Goal: Task Accomplishment & Management: Complete application form

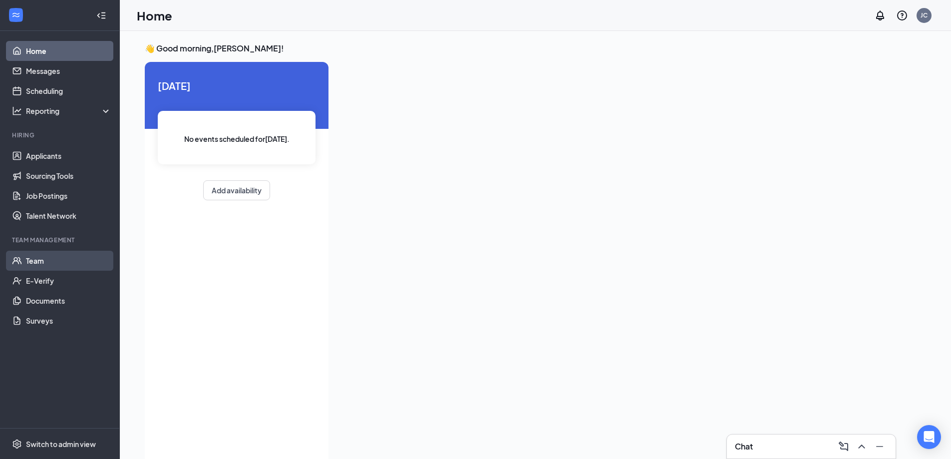
click at [44, 259] on link "Team" at bounding box center [68, 261] width 85 height 20
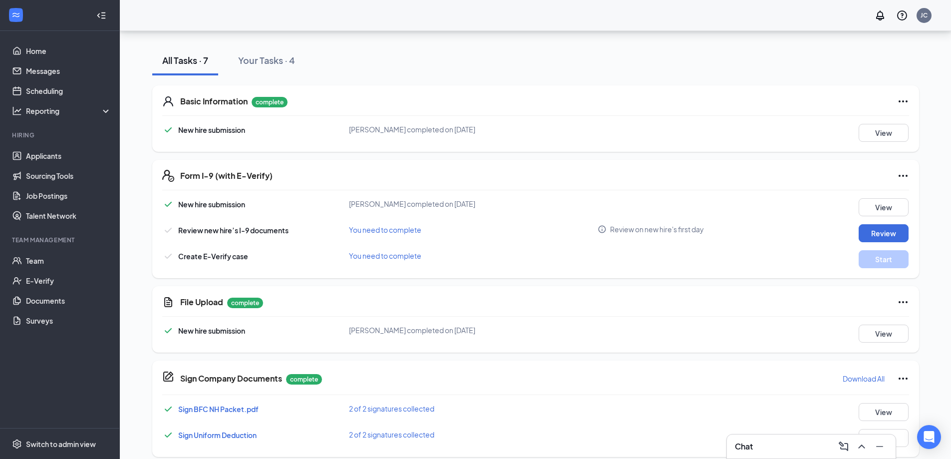
scroll to position [221, 0]
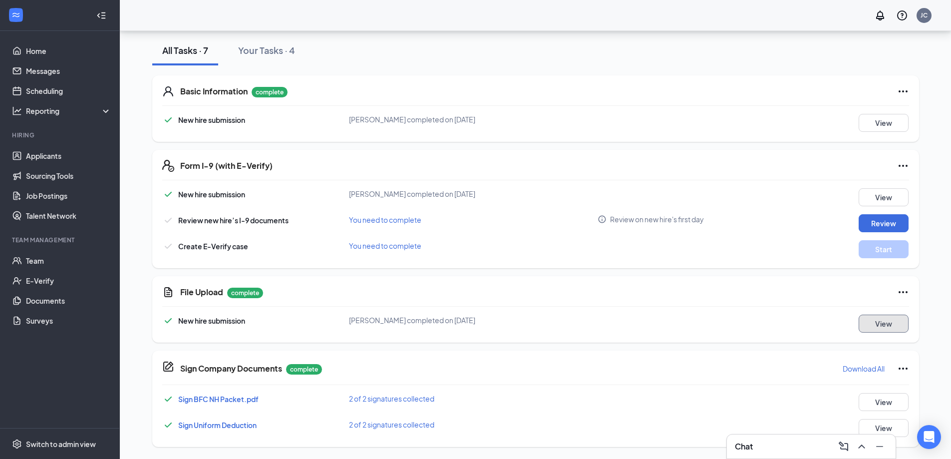
click at [887, 322] on button "View" at bounding box center [884, 323] width 50 height 18
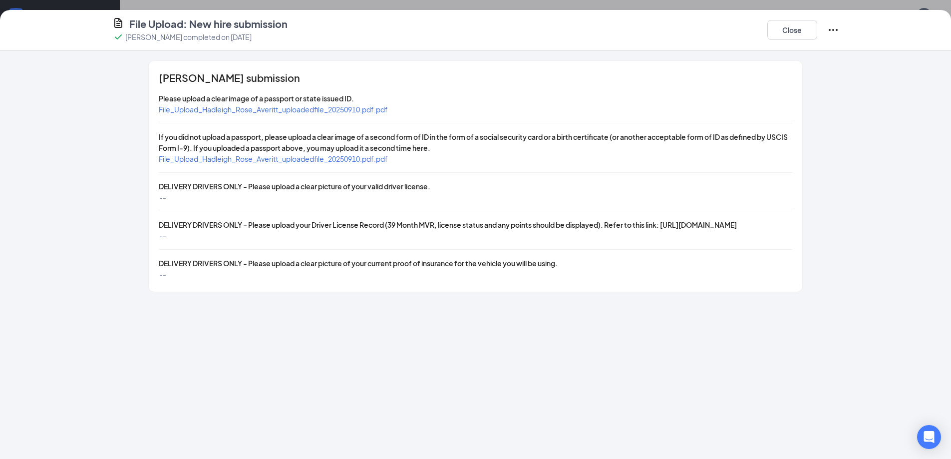
click at [291, 110] on span "File_Upload_Hadleigh_Rose_Averitt_uploadedfile_20250910.pdf.pdf" at bounding box center [273, 109] width 229 height 9
click at [266, 159] on span "File_Upload_Hadleigh_Rose_Averitt_uploadedfile_20250910.pdf.pdf" at bounding box center [273, 158] width 229 height 9
click at [789, 36] on button "Close" at bounding box center [792, 30] width 50 height 20
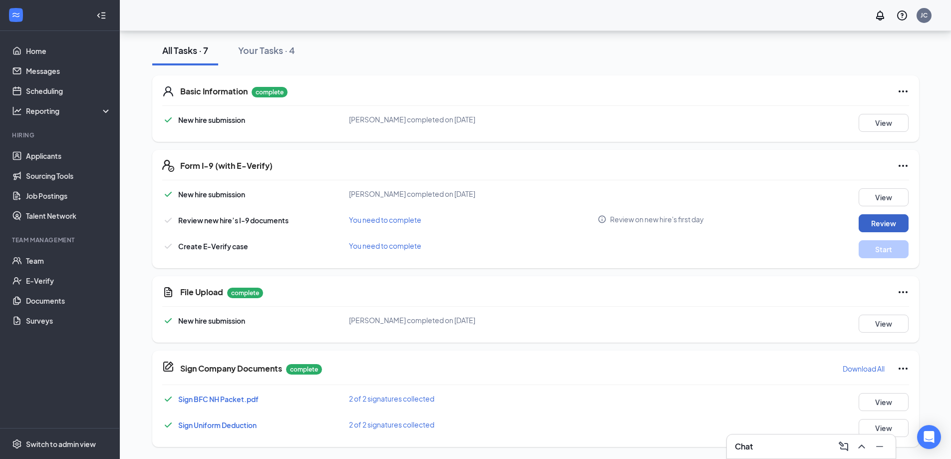
click at [882, 224] on button "Review" at bounding box center [884, 223] width 50 height 18
type input "09/04/2025"
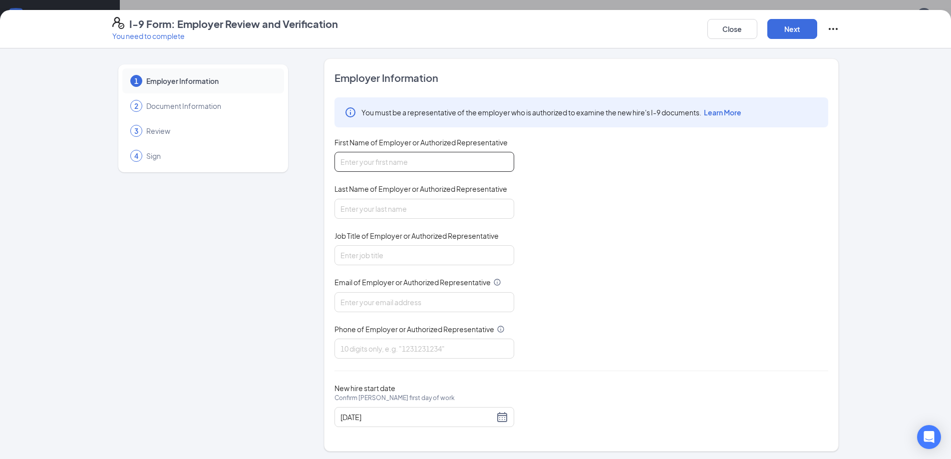
click at [399, 157] on input "First Name of Employer or Authorized Representative" at bounding box center [424, 162] width 180 height 20
type input "John"
drag, startPoint x: 389, startPoint y: 204, endPoint x: 388, endPoint y: 213, distance: 8.5
click at [389, 204] on input "Last Name of Employer or Authorized Representative" at bounding box center [424, 209] width 180 height 20
type input "Czarapata"
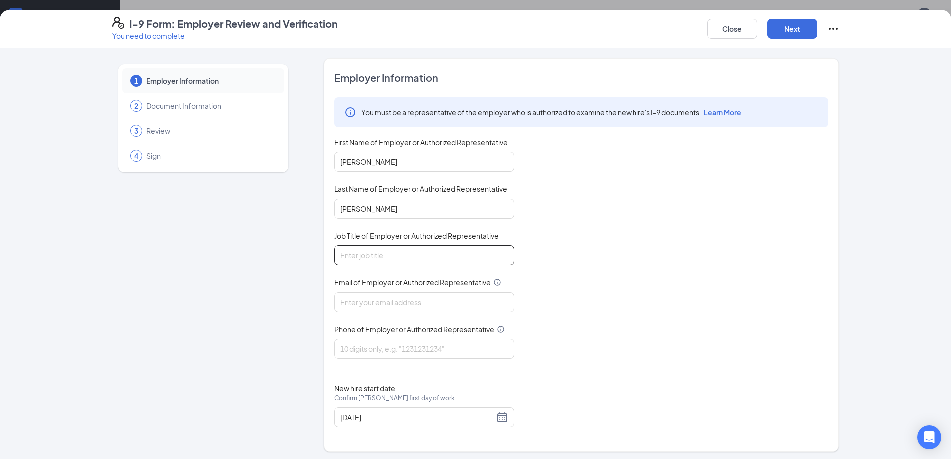
click at [382, 251] on input "Job Title of Employer or Authorized Representative" at bounding box center [424, 255] width 180 height 20
type input "AM"
click at [359, 304] on input "Email of Employer or Authorized Representative" at bounding box center [424, 302] width 180 height 20
drag, startPoint x: 351, startPoint y: 307, endPoint x: 348, endPoint y: 301, distance: 7.1
click at [351, 306] on input "john@bacusfoodscorp.com" at bounding box center [424, 302] width 180 height 20
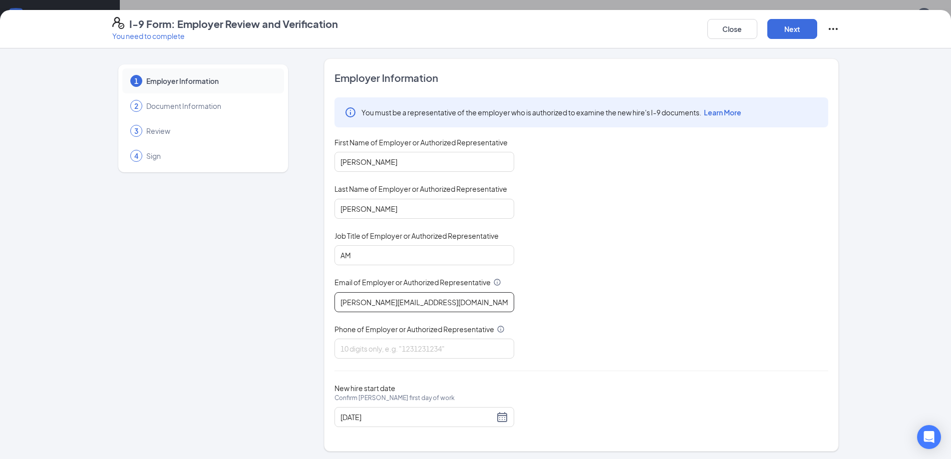
drag, startPoint x: 348, startPoint y: 301, endPoint x: 293, endPoint y: 301, distance: 55.4
click at [293, 301] on div "1 Employer Information 2 Document Information 3 Review 4 Sign Employer Informat…" at bounding box center [475, 254] width 727 height 393
type input "2552@bacusfoodscorp.com"
click at [373, 347] on input "Phone of Employer or Authorized Representative" at bounding box center [424, 348] width 180 height 20
type input "4806964274"
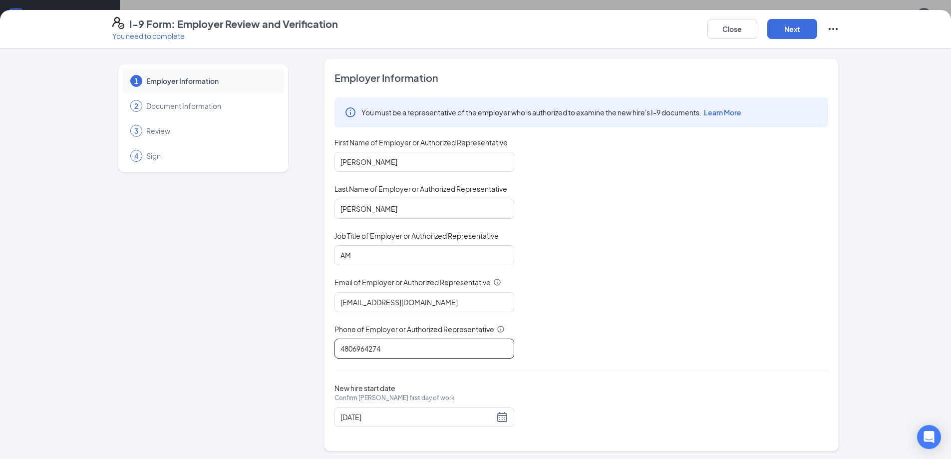
scroll to position [2, 0]
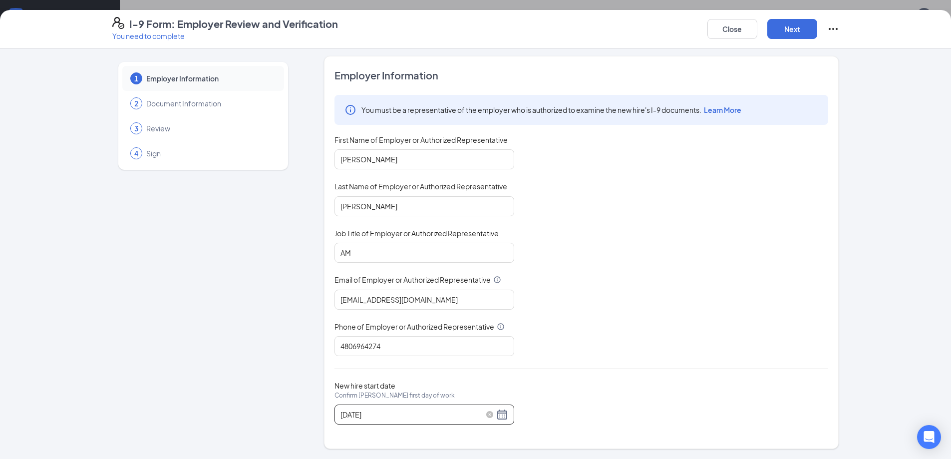
click at [501, 412] on div "09/04/2025" at bounding box center [424, 414] width 168 height 12
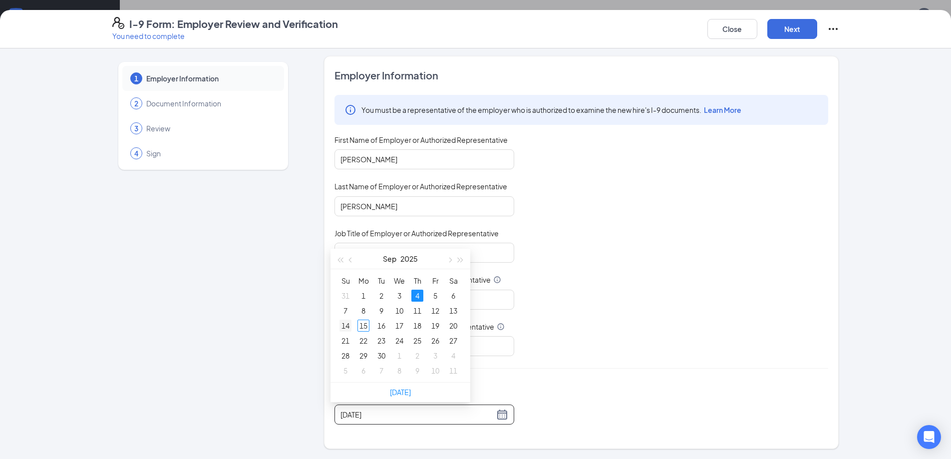
type input "09/14/2025"
click at [344, 322] on div "14" at bounding box center [345, 325] width 12 height 12
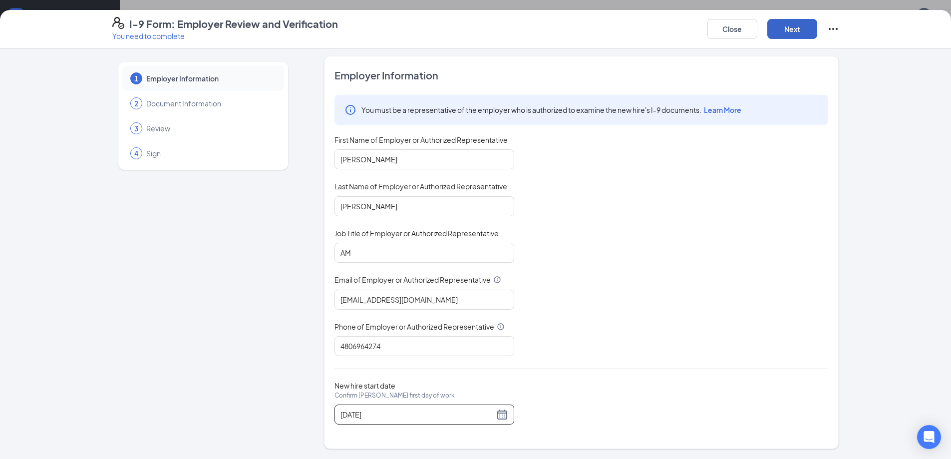
click at [783, 33] on button "Next" at bounding box center [792, 29] width 50 height 20
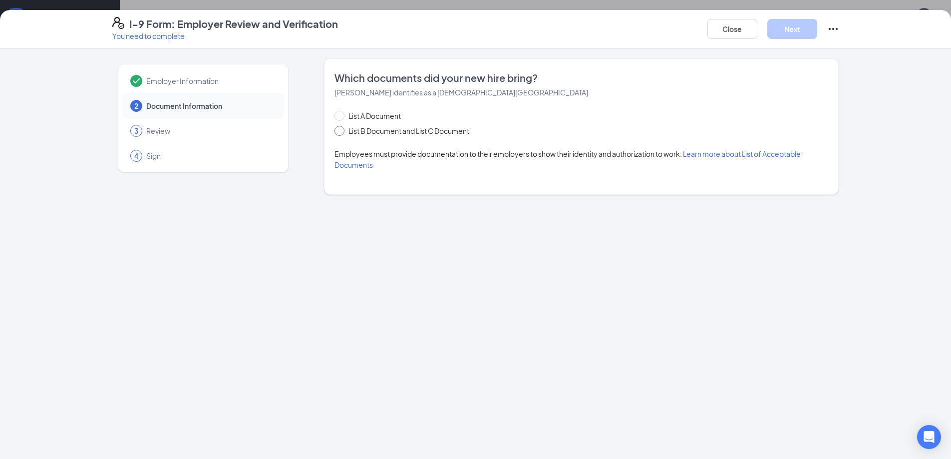
click at [345, 131] on span "List B Document and List C Document" at bounding box center [408, 130] width 129 height 11
click at [341, 131] on input "List B Document and List C Document" at bounding box center [337, 129] width 7 height 7
radio input "true"
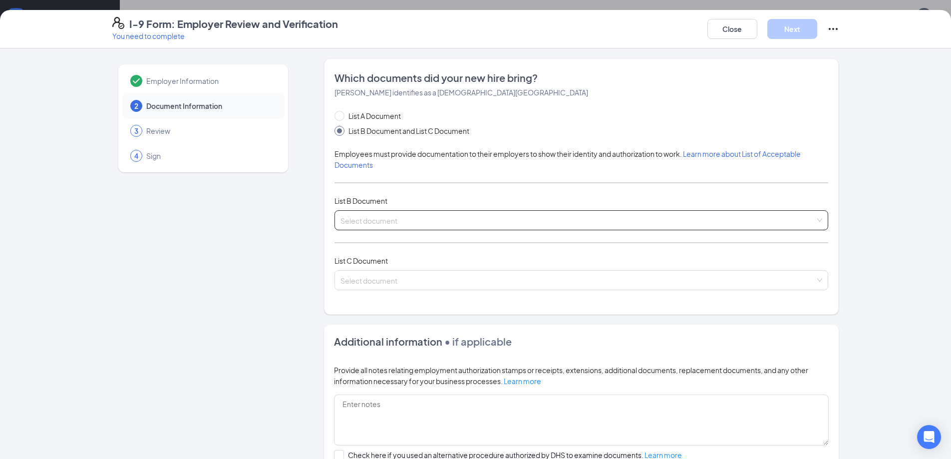
click at [366, 221] on input "search" at bounding box center [577, 218] width 475 height 15
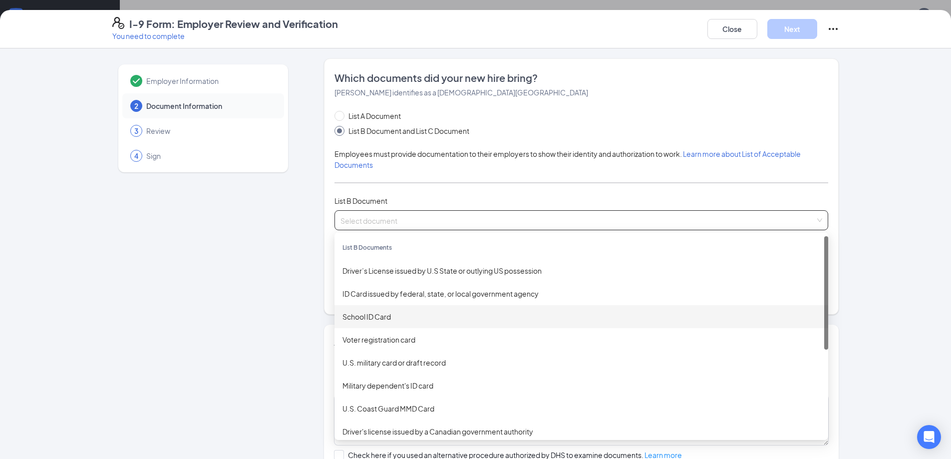
click at [389, 317] on div "School ID Card" at bounding box center [581, 316] width 478 height 11
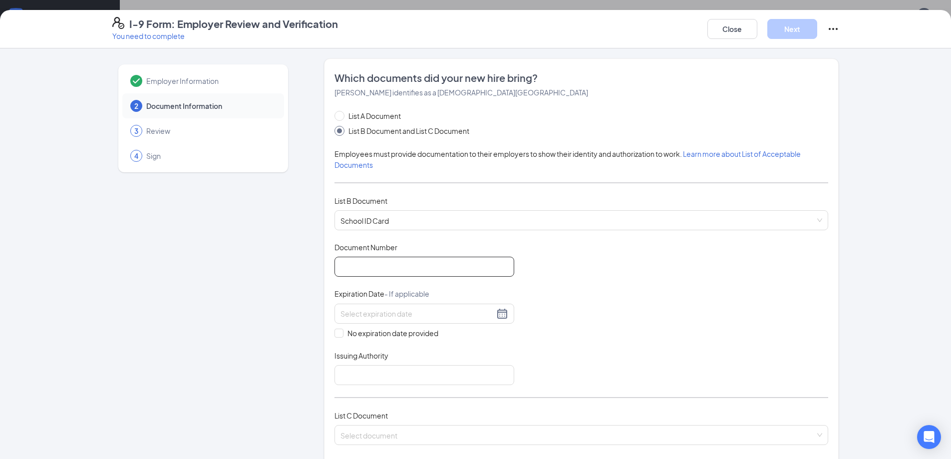
click at [372, 265] on input "Document Number" at bounding box center [424, 267] width 180 height 20
type input "183623"
click at [343, 330] on span "No expiration date provided" at bounding box center [392, 332] width 99 height 11
click at [340, 330] on input "No expiration date provided" at bounding box center [337, 331] width 7 height 7
checkbox input "true"
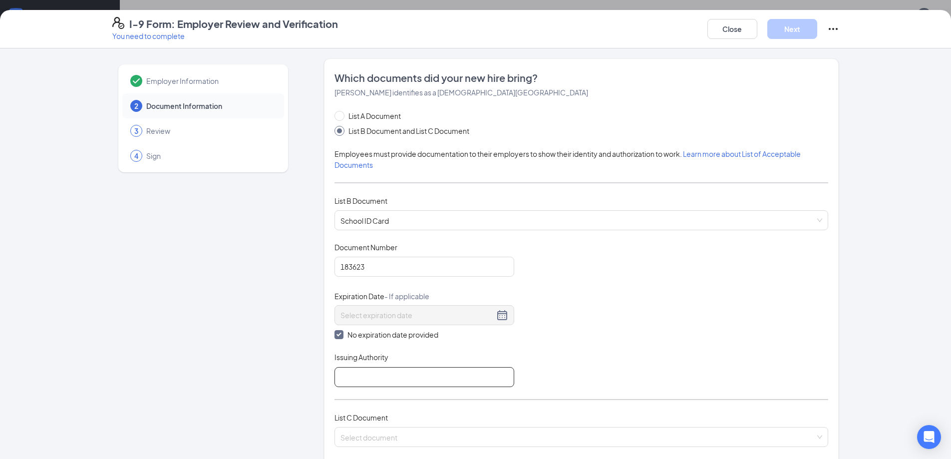
click at [370, 377] on input "Issuing Authority" at bounding box center [424, 377] width 180 height 20
click at [345, 377] on input "Issuing Authority" at bounding box center [424, 377] width 180 height 20
click at [363, 371] on input "Issuing Authority" at bounding box center [424, 377] width 180 height 20
type input "AZ"
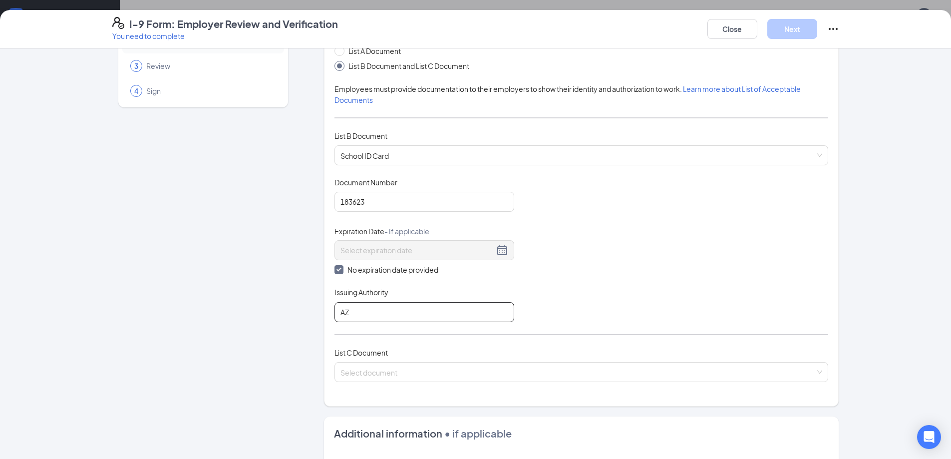
scroll to position [200, 0]
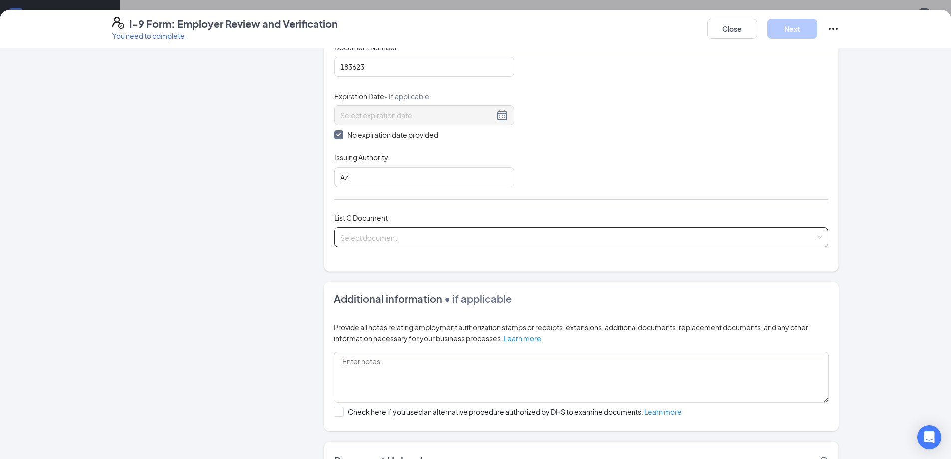
click at [356, 237] on input "search" at bounding box center [577, 235] width 475 height 15
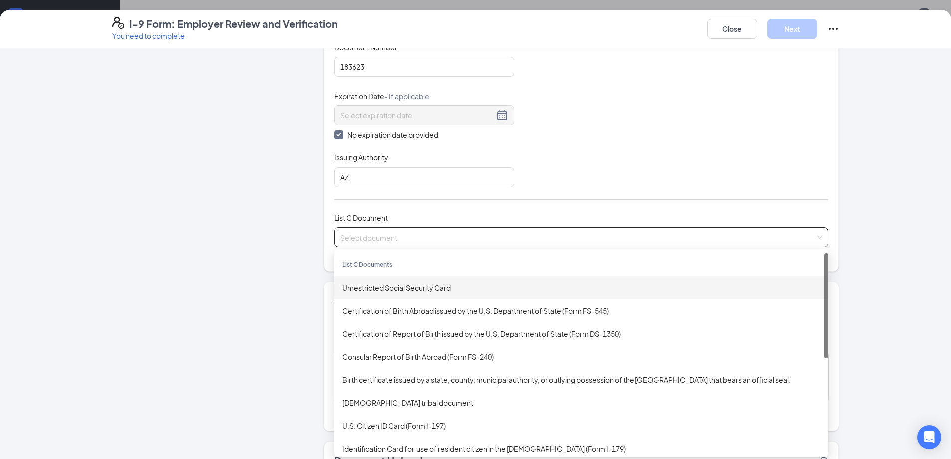
click at [377, 287] on div "Unrestricted Social Security Card" at bounding box center [581, 287] width 478 height 11
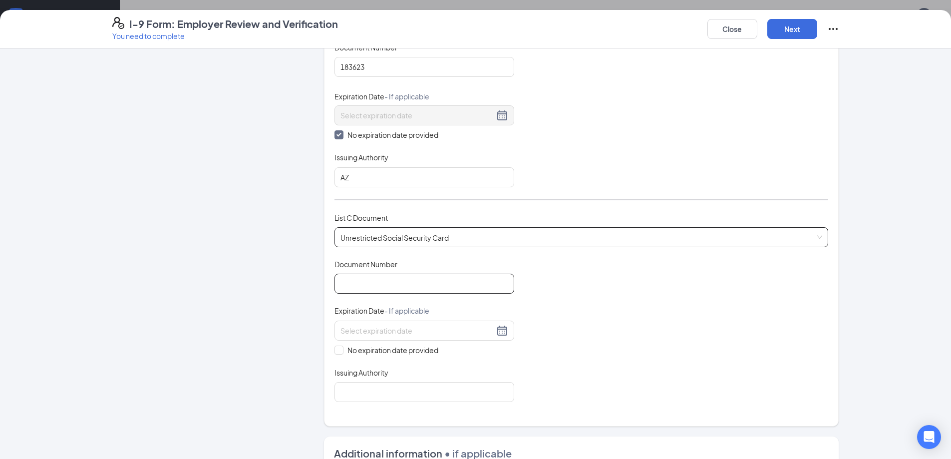
click at [373, 287] on input "Document Number" at bounding box center [424, 284] width 180 height 20
type input "765046326"
click at [337, 348] on input "No expiration date provided" at bounding box center [337, 348] width 7 height 7
checkbox input "true"
click at [351, 392] on input "Issuing Authority" at bounding box center [424, 394] width 180 height 20
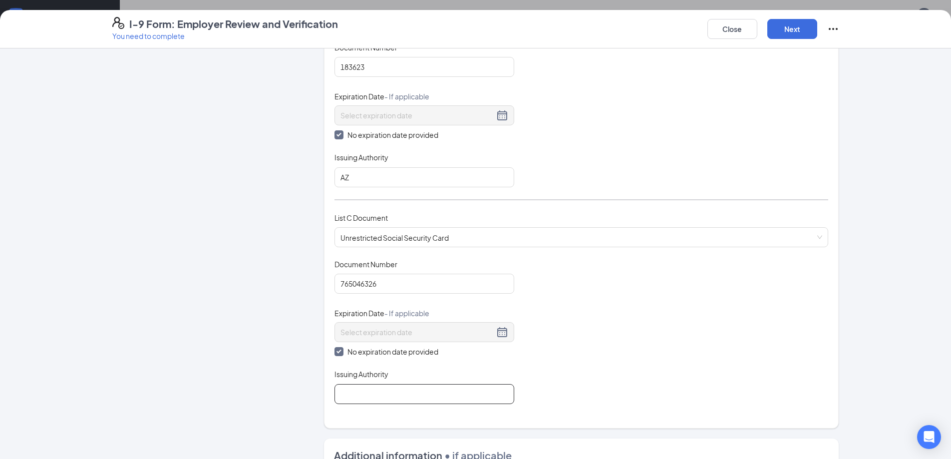
type input "USA"
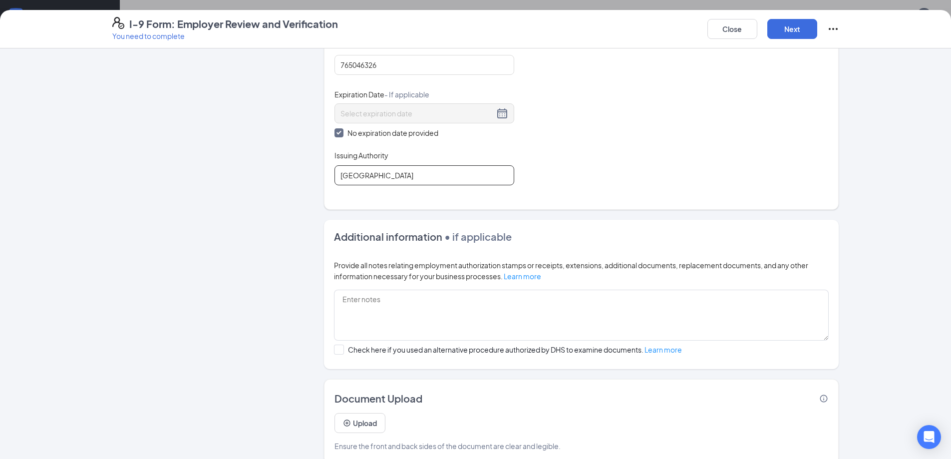
scroll to position [433, 0]
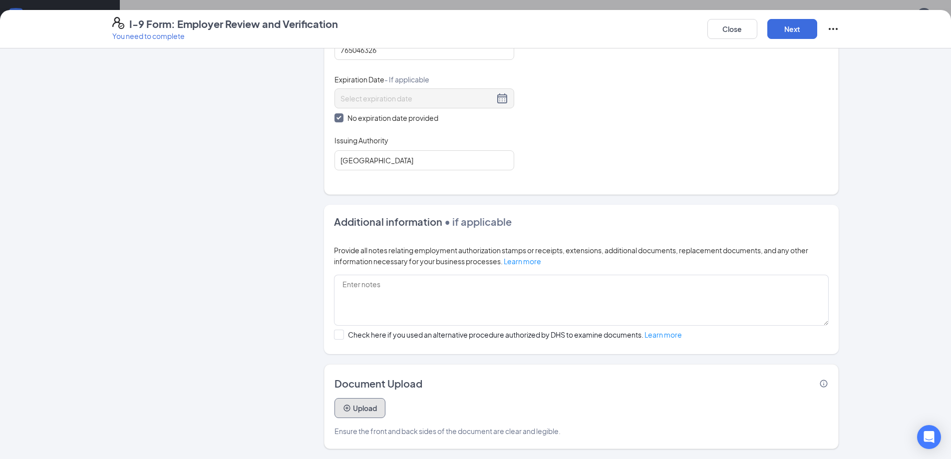
click at [365, 406] on button "Upload" at bounding box center [359, 408] width 51 height 20
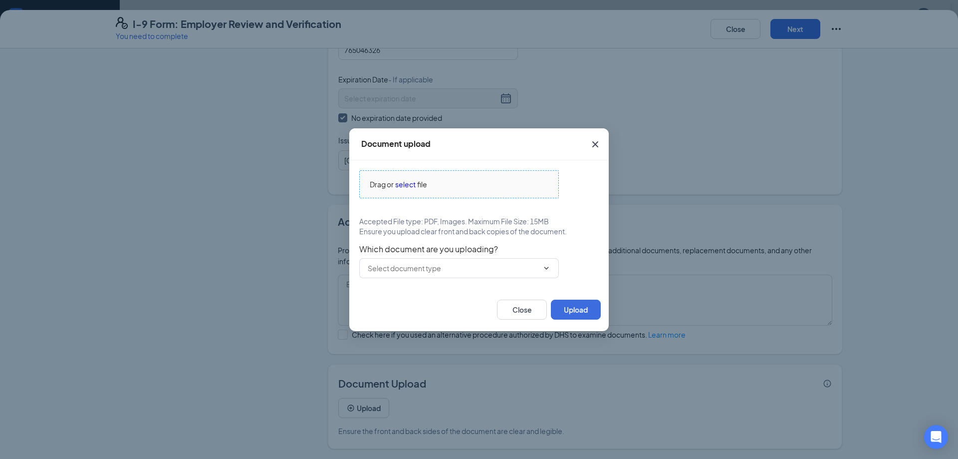
click at [426, 185] on span "file" at bounding box center [422, 184] width 10 height 11
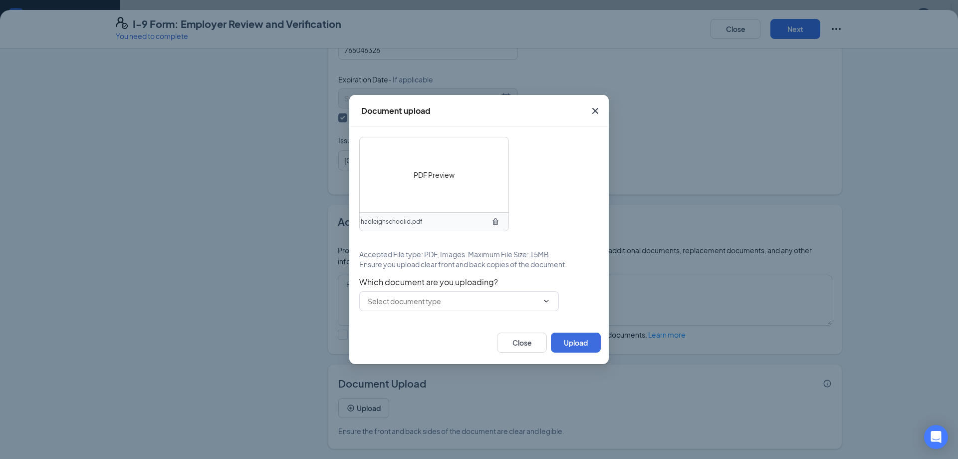
click at [422, 283] on span "Which document are you uploading?" at bounding box center [479, 282] width 240 height 10
click at [425, 294] on span at bounding box center [459, 301] width 200 height 20
click at [418, 304] on input "text" at bounding box center [453, 301] width 171 height 11
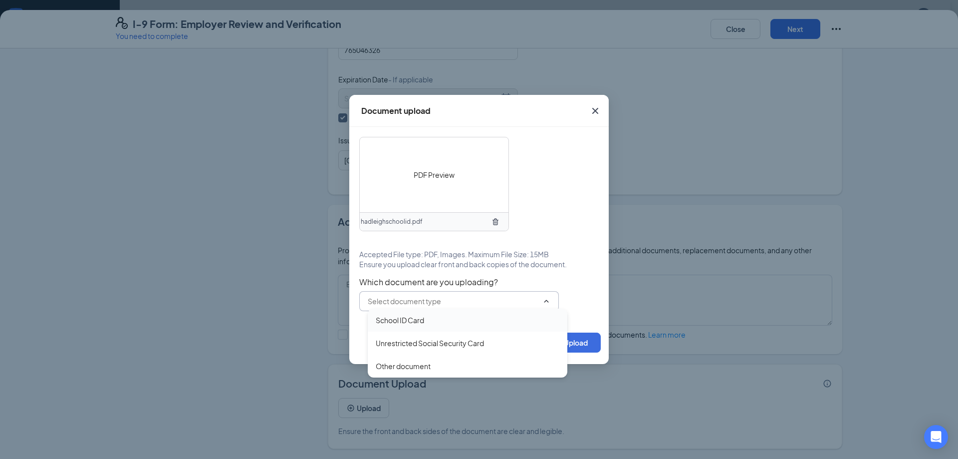
click at [413, 322] on div "School ID Card" at bounding box center [400, 319] width 48 height 11
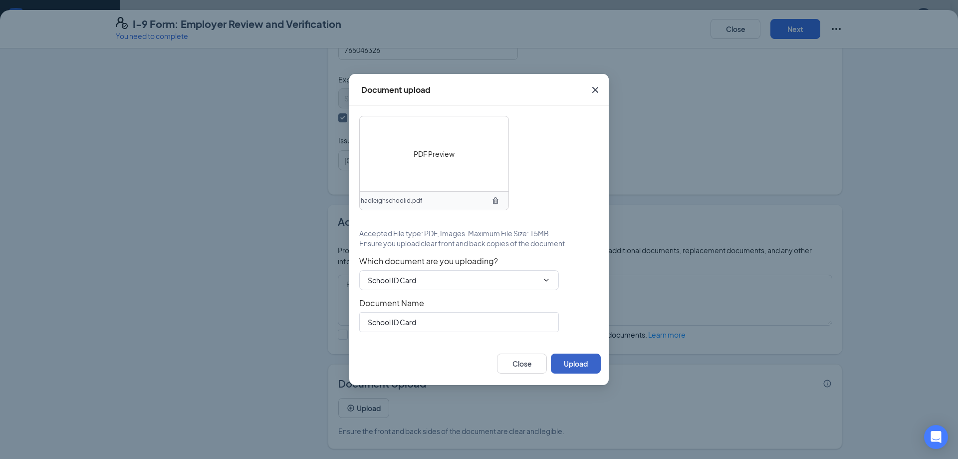
click at [585, 357] on button "Upload" at bounding box center [576, 363] width 50 height 20
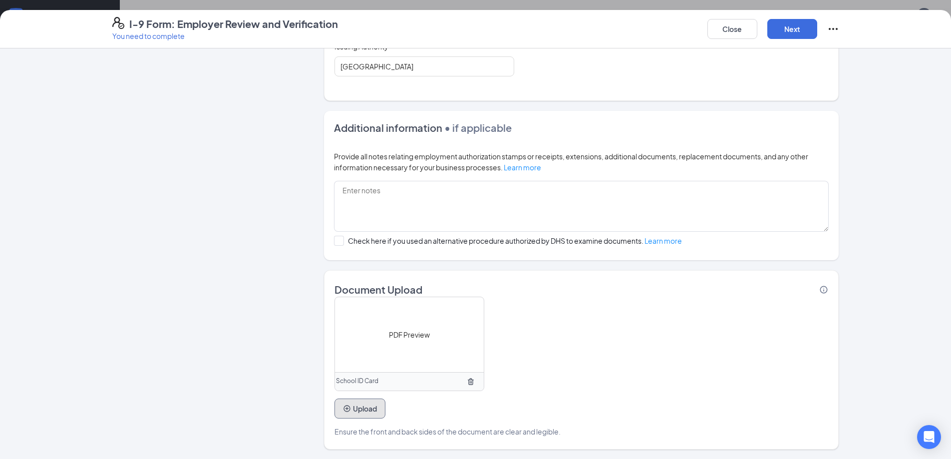
scroll to position [528, 0]
click at [374, 412] on button "Upload" at bounding box center [359, 408] width 51 height 20
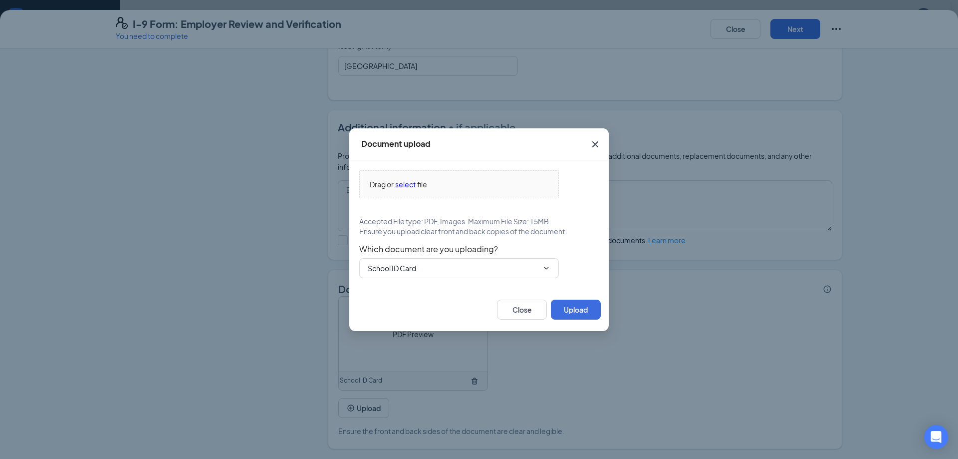
click at [410, 166] on div "Drag or select file Accepted File type: PDF, Images. Maximum File Size: 15MB En…" at bounding box center [479, 224] width 260 height 128
click at [408, 264] on input "School ID Card" at bounding box center [453, 268] width 171 height 11
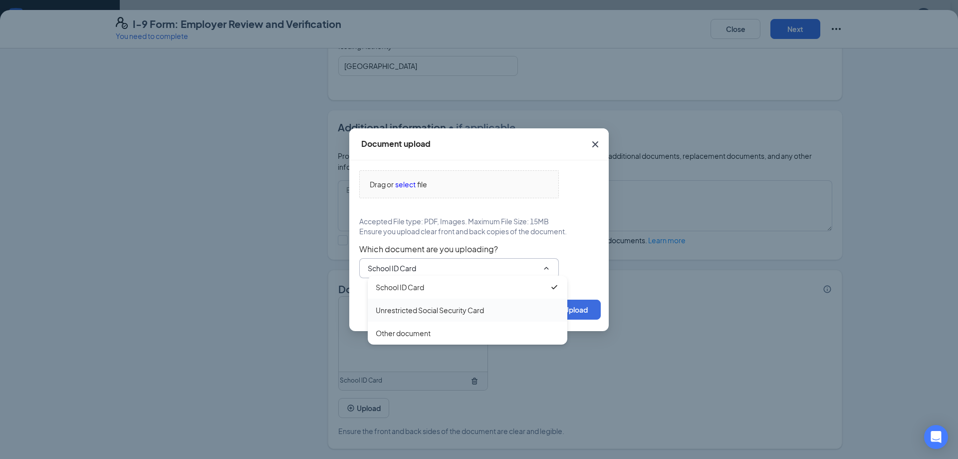
click at [420, 308] on div "Unrestricted Social Security Card" at bounding box center [430, 309] width 108 height 11
type input "Unrestricted Social Security Card"
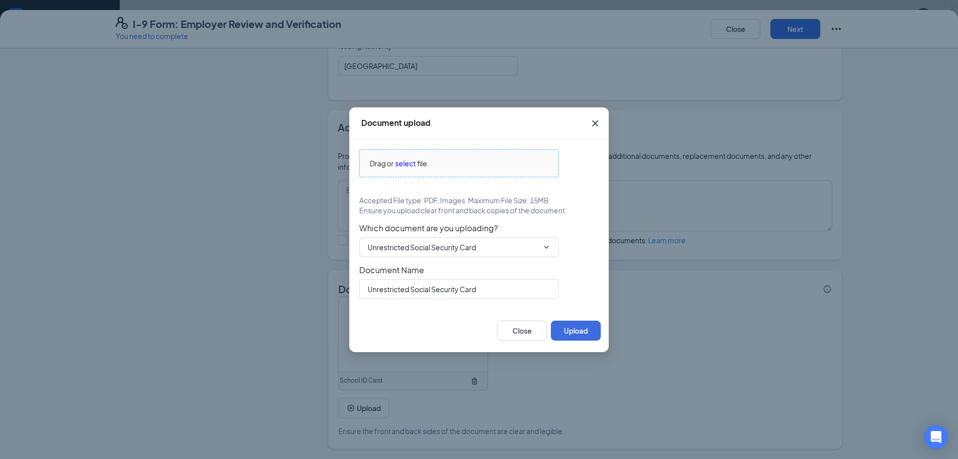
click at [403, 163] on span "select" at bounding box center [405, 163] width 20 height 11
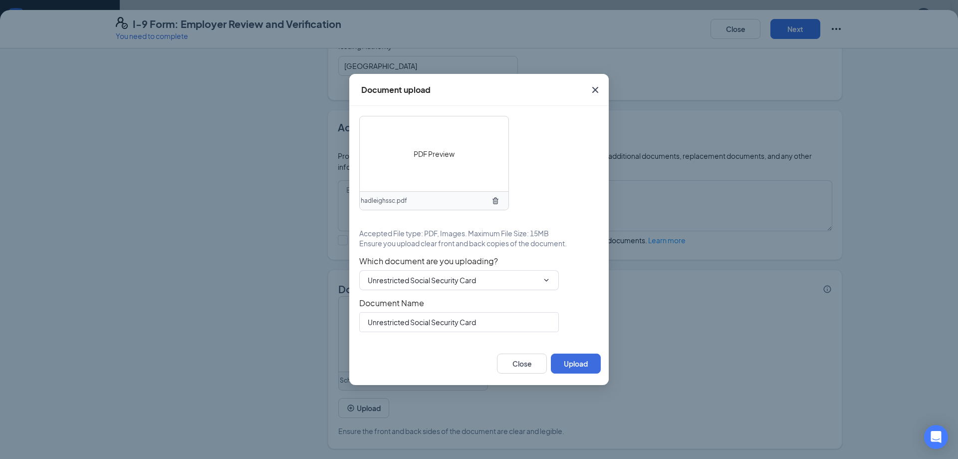
click at [583, 343] on div "Close Upload" at bounding box center [479, 363] width 260 height 43
click at [588, 368] on button "Upload" at bounding box center [576, 363] width 50 height 20
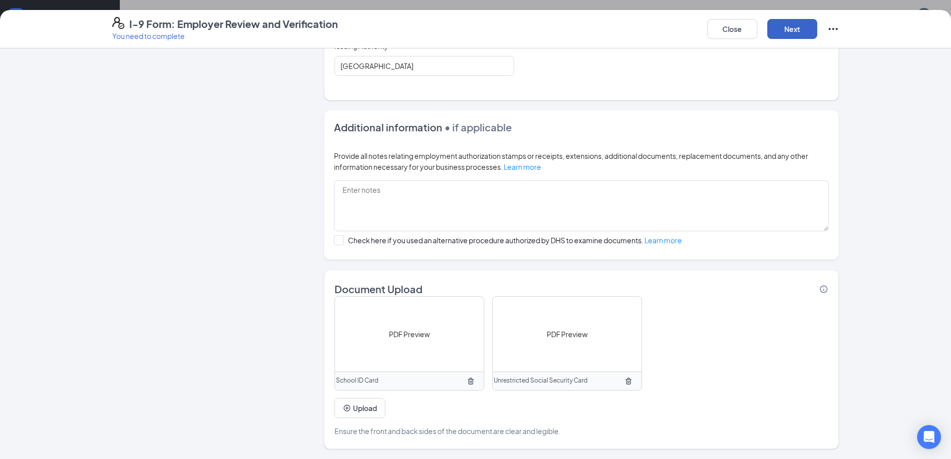
click at [784, 34] on button "Next" at bounding box center [792, 29] width 50 height 20
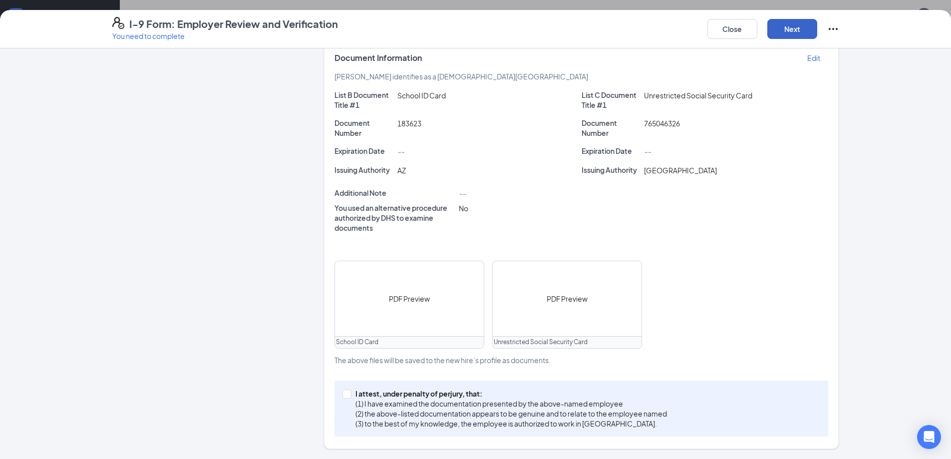
scroll to position [203, 0]
click at [343, 392] on input "I attest, under penalty of perjury, that: (1) I have examined the documentation…" at bounding box center [345, 392] width 7 height 7
checkbox input "true"
click at [808, 28] on button "Next" at bounding box center [792, 29] width 50 height 20
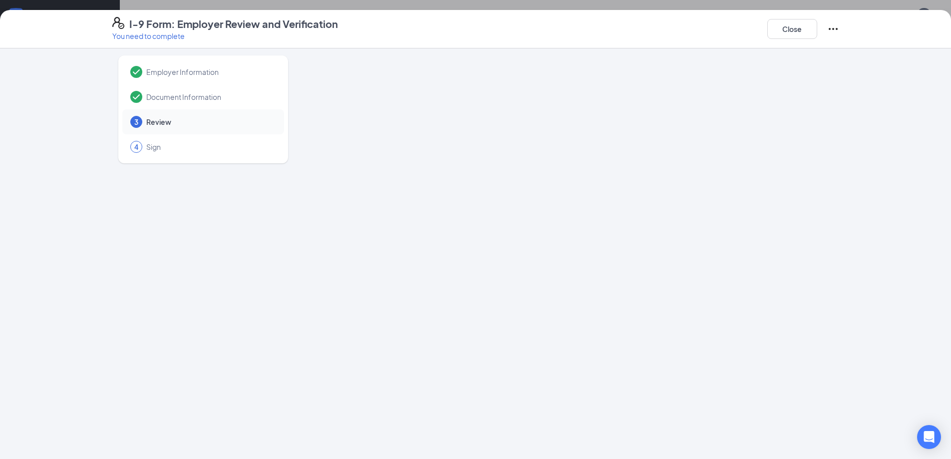
scroll to position [0, 0]
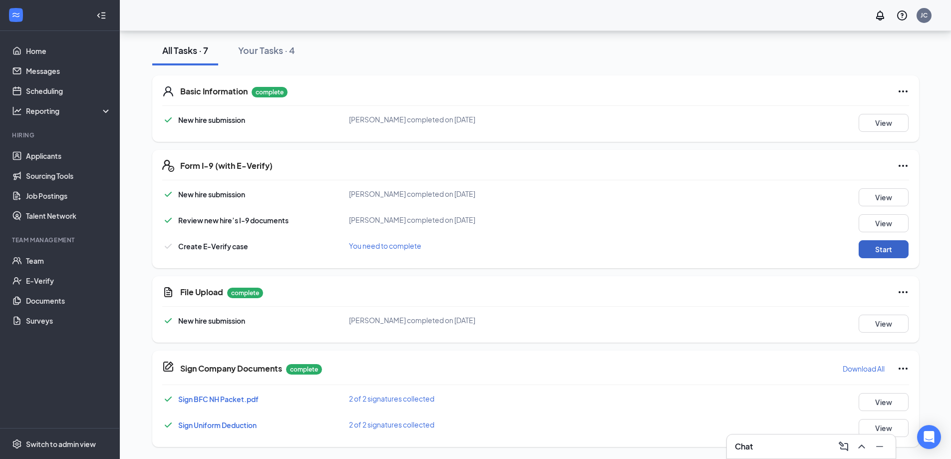
click at [874, 249] on button "Start" at bounding box center [884, 249] width 50 height 18
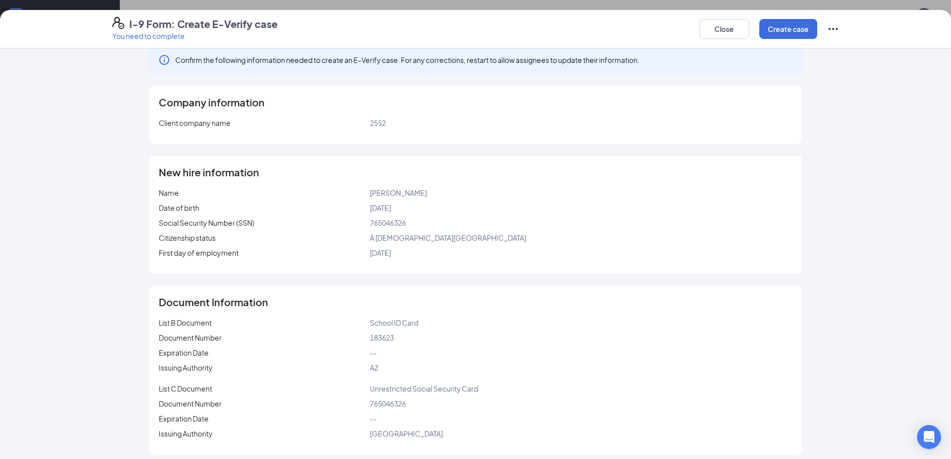
scroll to position [20, 0]
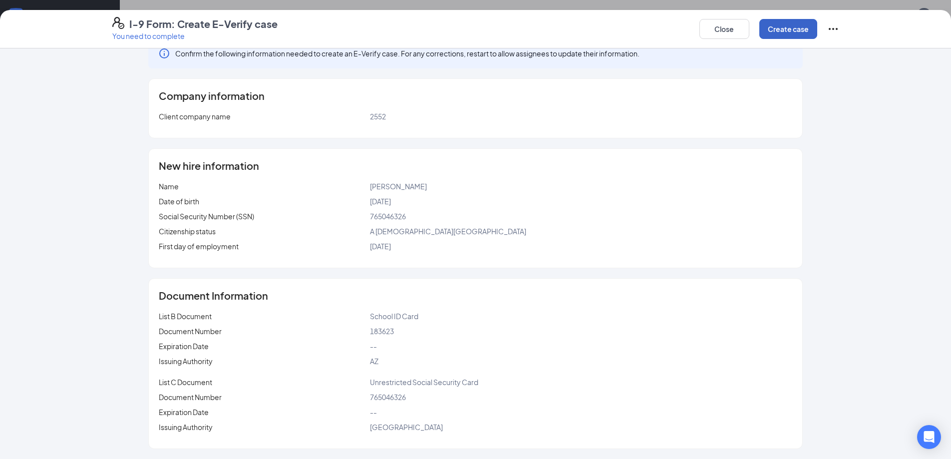
click at [775, 34] on button "Create case" at bounding box center [788, 29] width 58 height 20
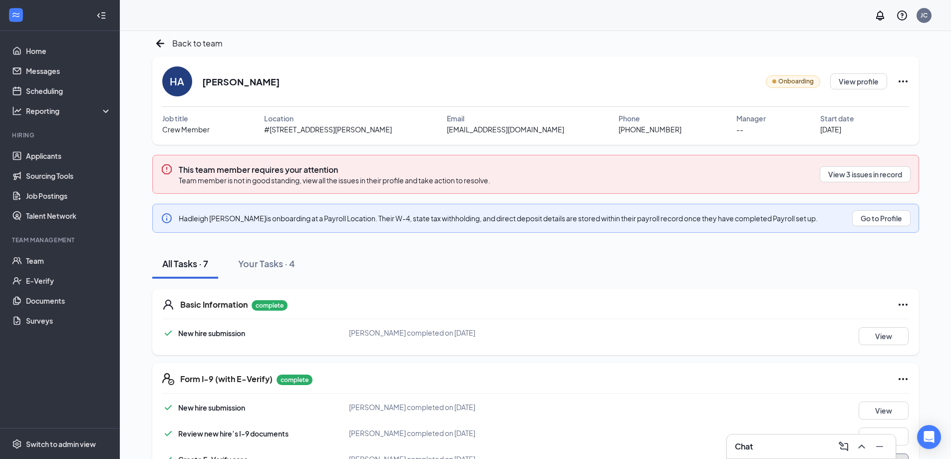
scroll to position [0, 0]
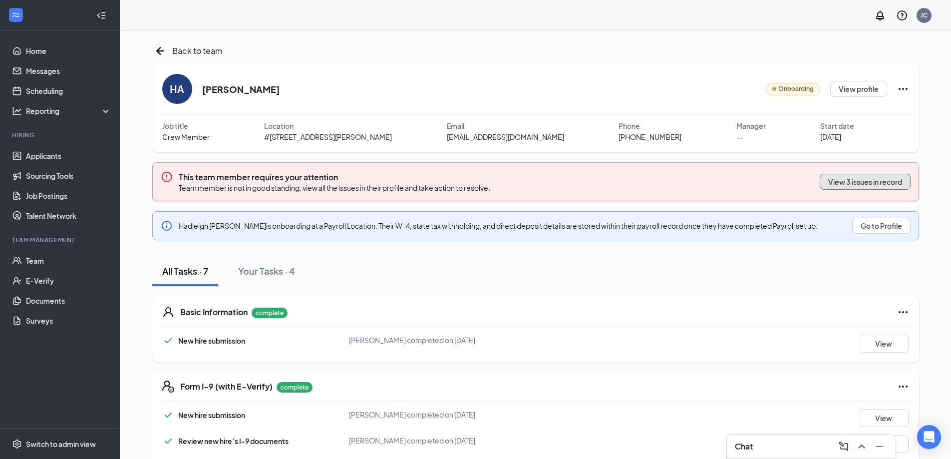
click at [857, 183] on button "View 3 issues in record" at bounding box center [865, 182] width 91 height 16
